Goal: Find specific page/section: Find specific page/section

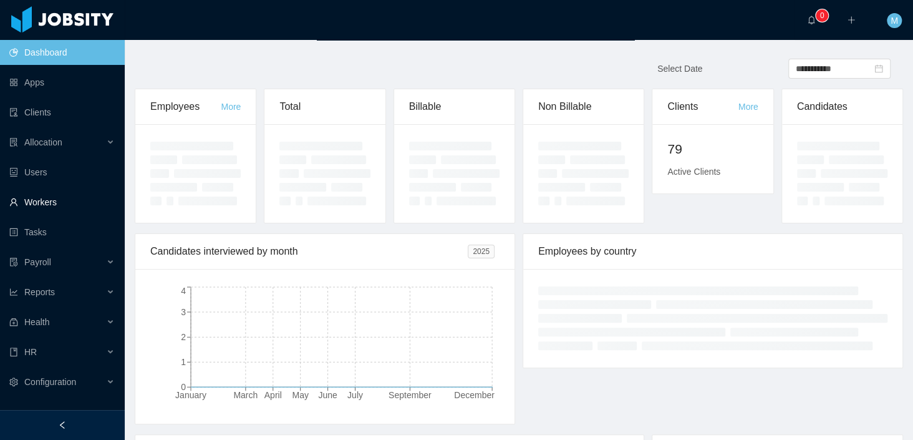
click at [36, 204] on link "Workers" at bounding box center [61, 202] width 105 height 25
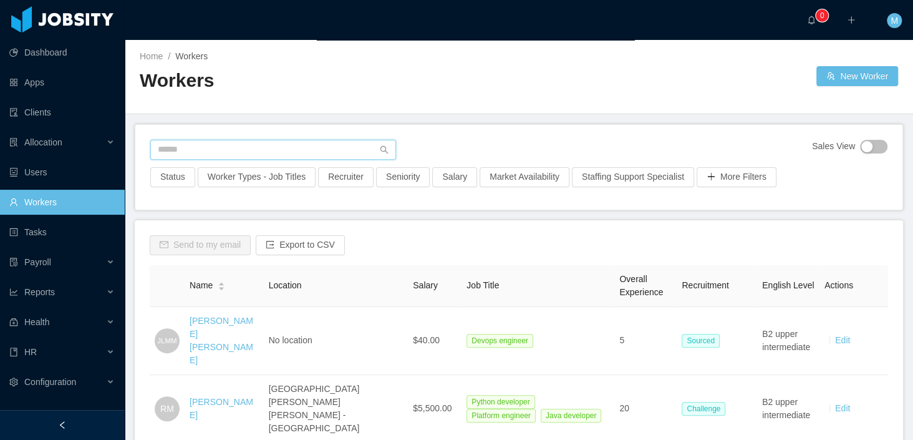
click at [213, 150] on input "text" at bounding box center [273, 150] width 246 height 20
paste input "**********"
type input "**********"
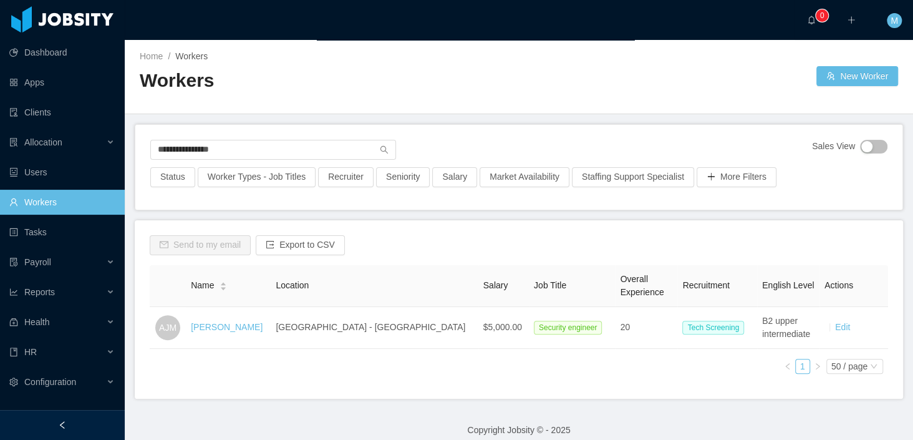
drag, startPoint x: 228, startPoint y: 329, endPoint x: 246, endPoint y: 324, distance: 18.8
click at [228, 329] on link "[PERSON_NAME]" at bounding box center [227, 327] width 72 height 10
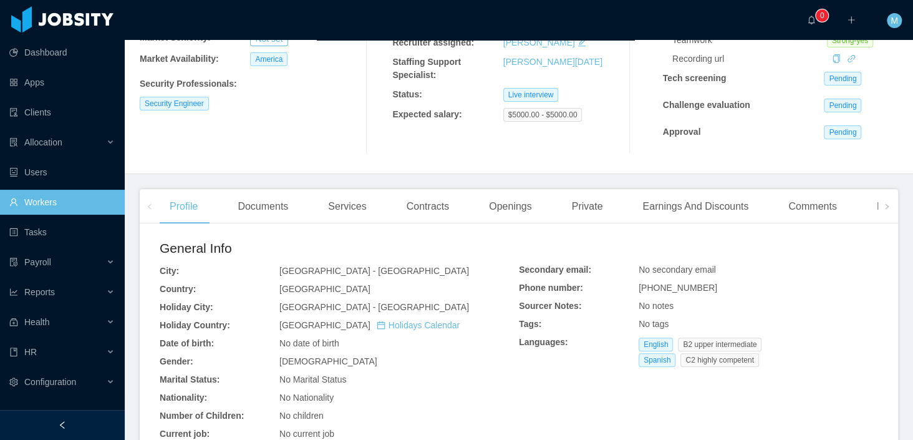
scroll to position [417, 0]
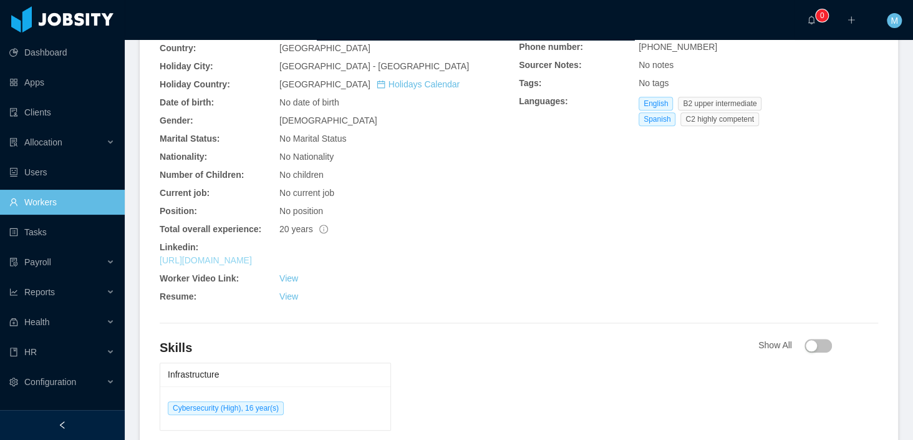
click at [251, 260] on link "[URL][DOMAIN_NAME]" at bounding box center [206, 260] width 92 height 10
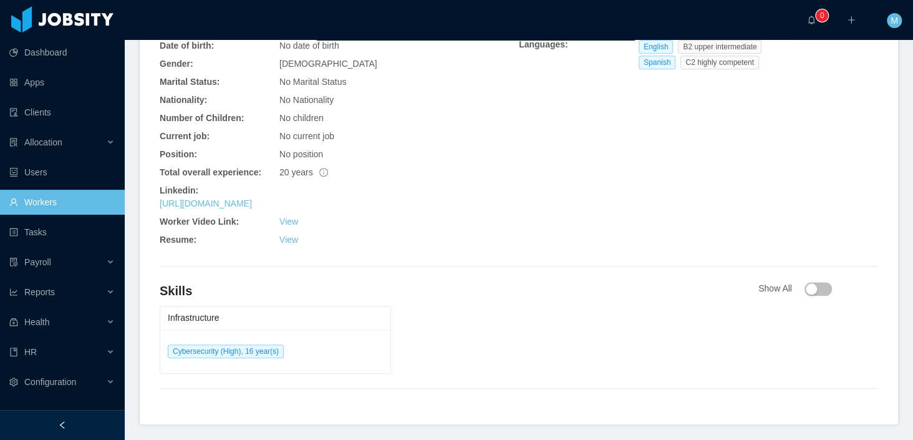
scroll to position [342, 0]
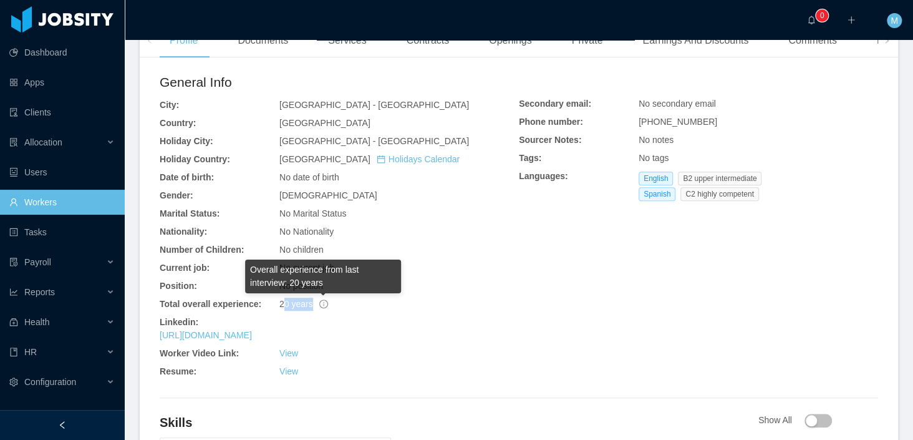
drag, startPoint x: 283, startPoint y: 308, endPoint x: 320, endPoint y: 304, distance: 37.7
click at [320, 304] on span "20 years" at bounding box center [304, 304] width 49 height 10
click at [453, 285] on div "No position" at bounding box center [400, 286] width 240 height 13
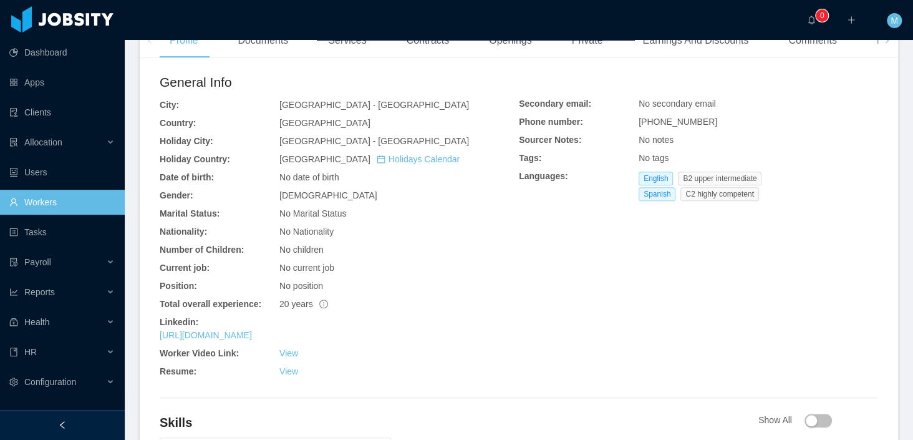
scroll to position [0, 0]
